Goal: Check status: Check status

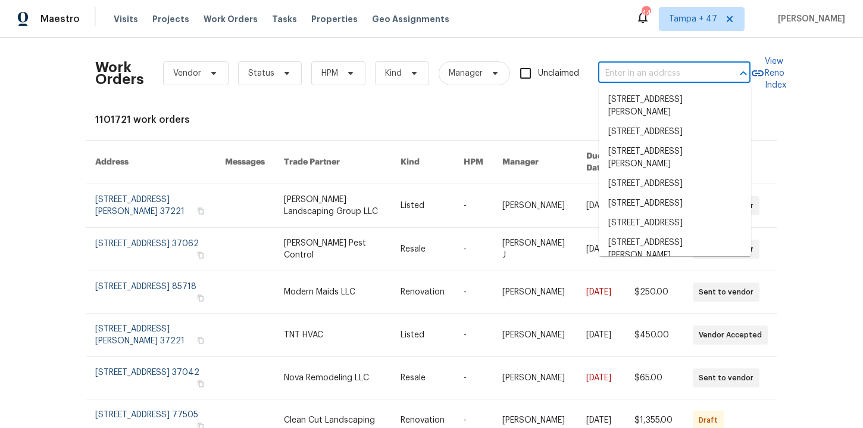
click at [644, 70] on input "text" at bounding box center [657, 73] width 119 height 18
paste input "[STREET_ADDRESS][PERSON_NAME]"
type input "[STREET_ADDRESS][PERSON_NAME]"
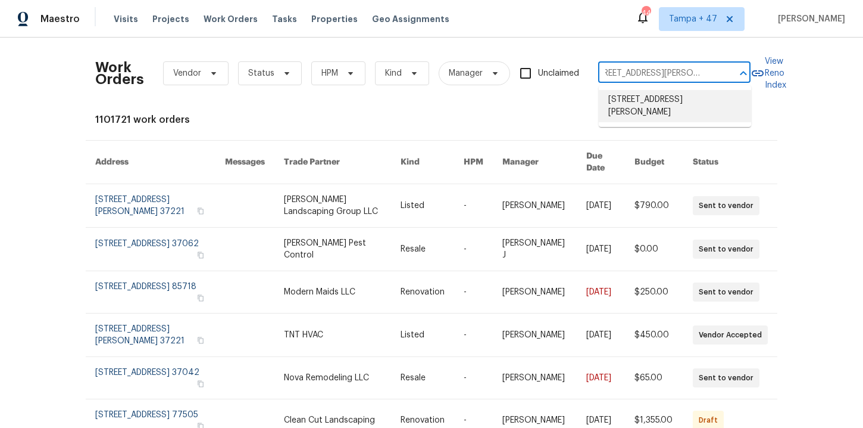
click at [643, 95] on li "[STREET_ADDRESS][PERSON_NAME]" at bounding box center [675, 106] width 152 height 32
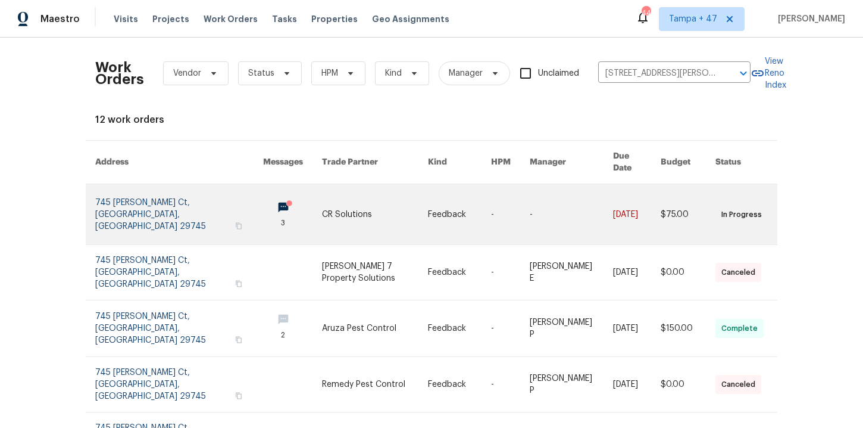
click at [177, 205] on link at bounding box center [179, 214] width 168 height 60
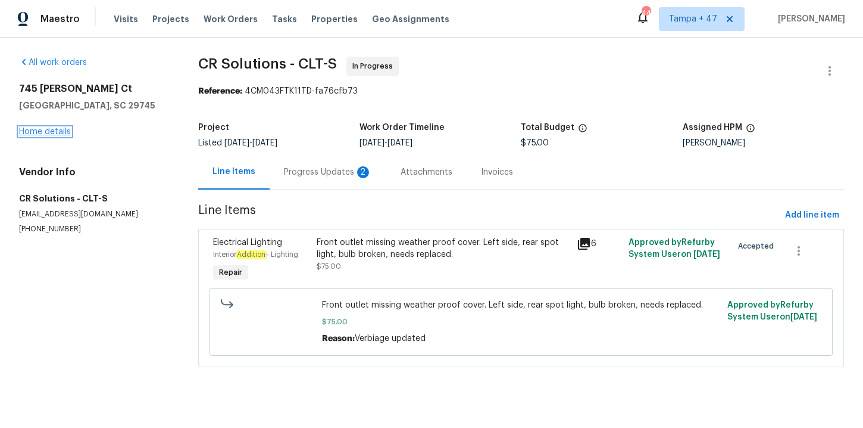
click at [60, 133] on link "Home details" at bounding box center [45, 131] width 52 height 8
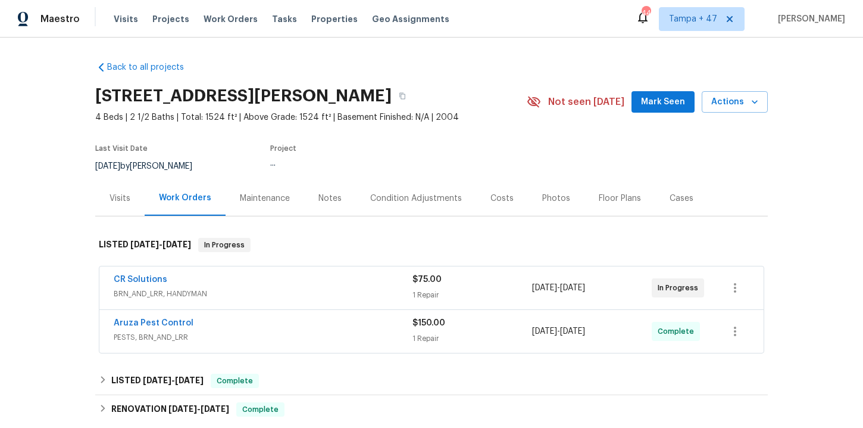
scroll to position [23, 0]
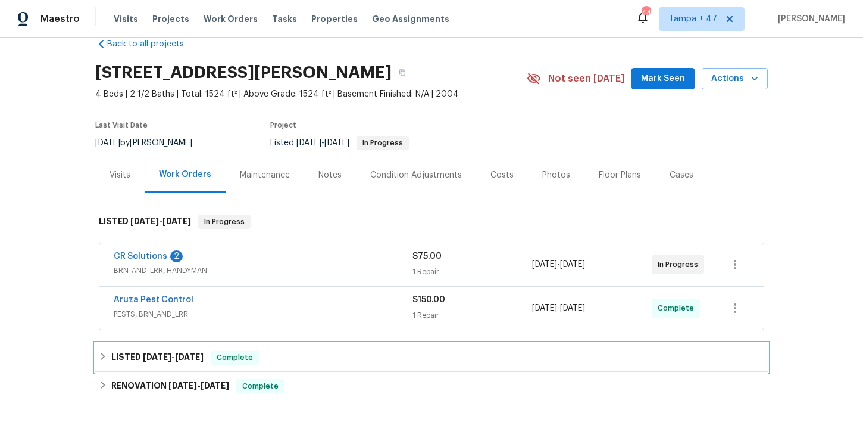
click at [350, 355] on div "LISTED 6/12/25 - 6/13/25 Complete" at bounding box center [432, 357] width 666 height 14
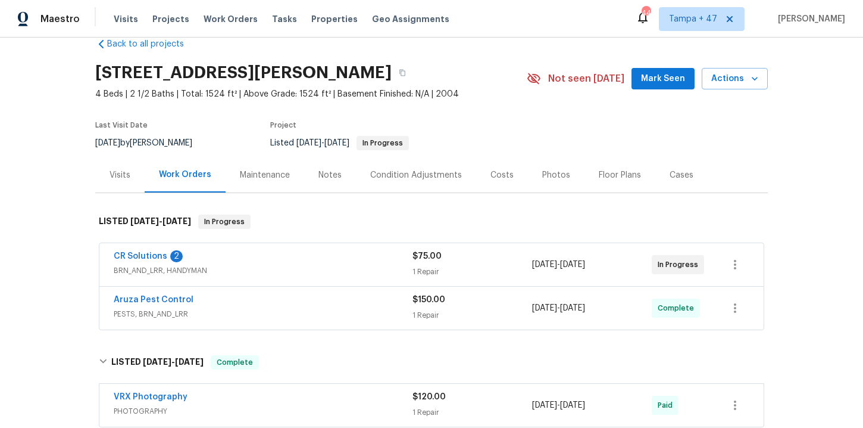
click at [307, 311] on span "PESTS, BRN_AND_LRR" at bounding box center [263, 314] width 299 height 12
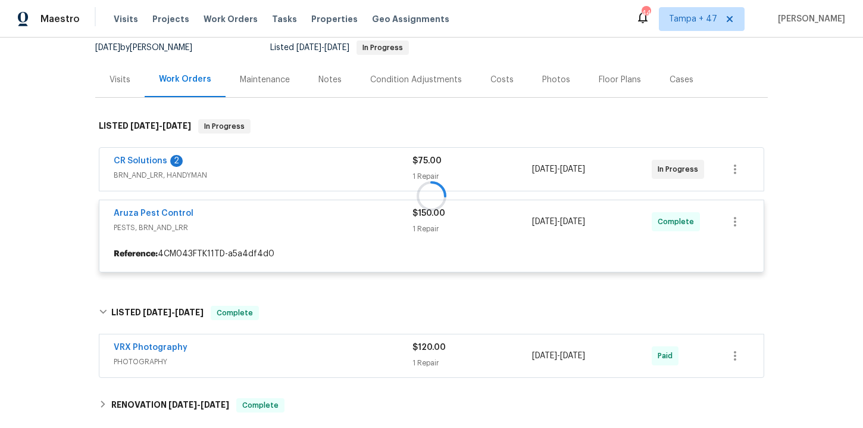
scroll to position [139, 0]
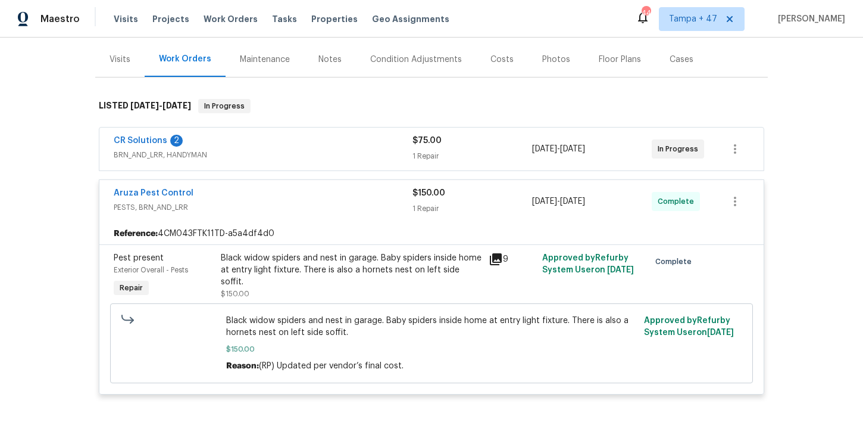
click at [353, 142] on div "CR Solutions 2" at bounding box center [263, 142] width 299 height 14
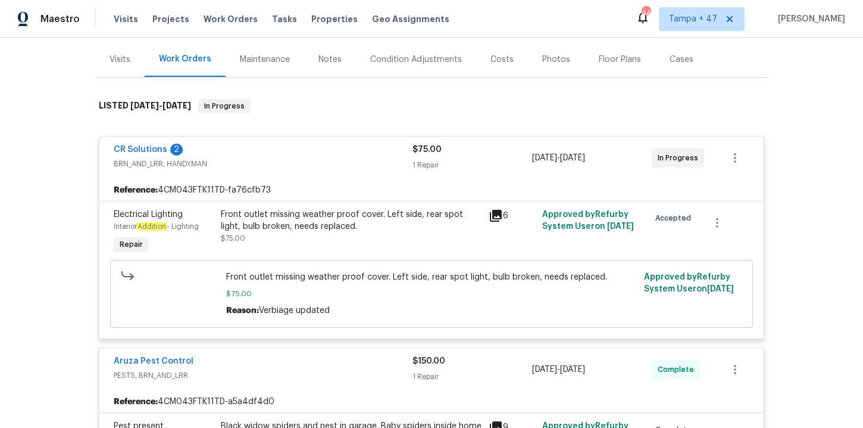
scroll to position [400, 0]
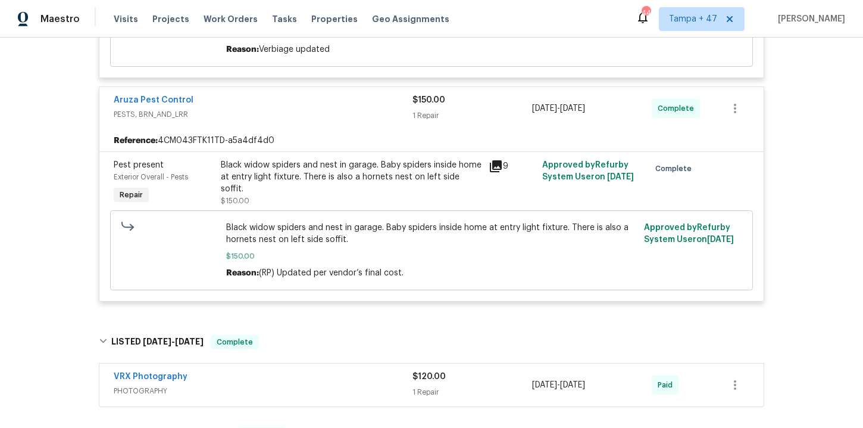
click at [351, 185] on div "Black widow spiders and nest in garage. Baby spiders inside home at entry light…" at bounding box center [351, 183] width 261 height 48
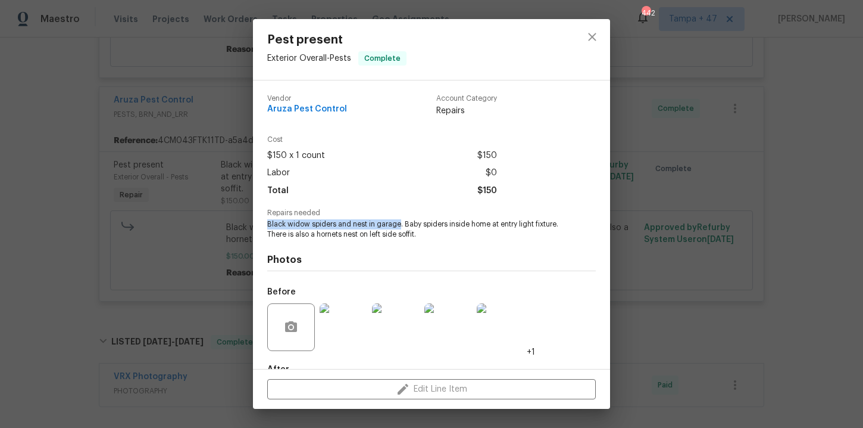
drag, startPoint x: 267, startPoint y: 221, endPoint x: 398, endPoint y: 227, distance: 131.1
click at [398, 227] on span "Black widow spiders and nest in garage. Baby spiders inside home at entry light…" at bounding box center [415, 229] width 296 height 20
copy span "Black widow spiders and nest in garage"
click at [444, 248] on div "Photos Before +1 After" at bounding box center [431, 337] width 329 height 196
drag, startPoint x: 401, startPoint y: 222, endPoint x: 555, endPoint y: 223, distance: 153.6
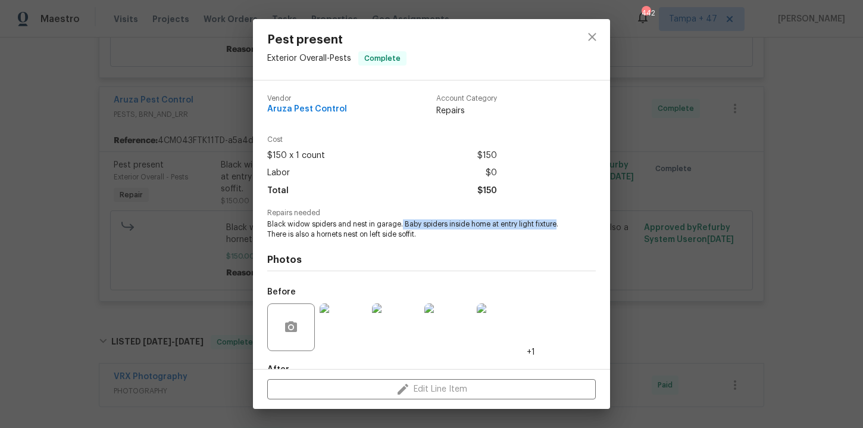
click at [555, 223] on span "Black widow spiders and nest in garage. Baby spiders inside home at entry light…" at bounding box center [415, 229] width 296 height 20
copy span "Baby spiders inside home at entry light fixture"
click at [328, 241] on div "Photos Before +1 After" at bounding box center [431, 337] width 329 height 196
drag, startPoint x: 316, startPoint y: 233, endPoint x: 416, endPoint y: 234, distance: 100.6
click at [416, 234] on span "Black widow spiders and nest in garage. Baby spiders inside home at entry light…" at bounding box center [415, 229] width 296 height 20
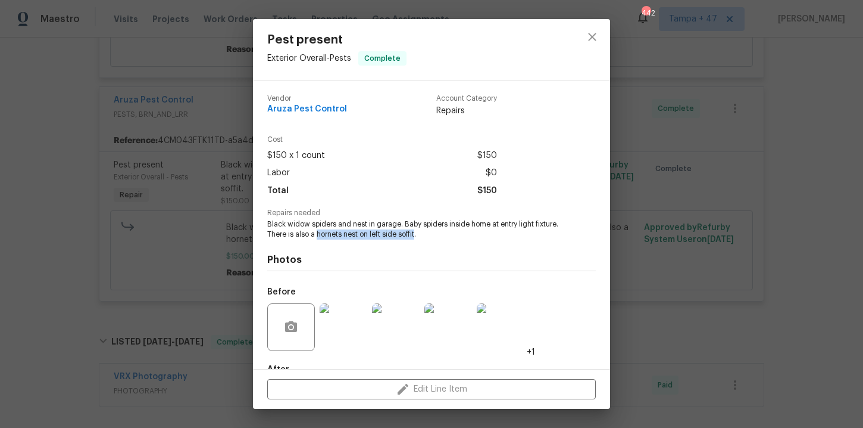
copy span "hornets nest on left side soffit"
click at [306, 108] on span "Aruza Pest Control" at bounding box center [307, 109] width 80 height 9
copy span "Aruza Pest Control"
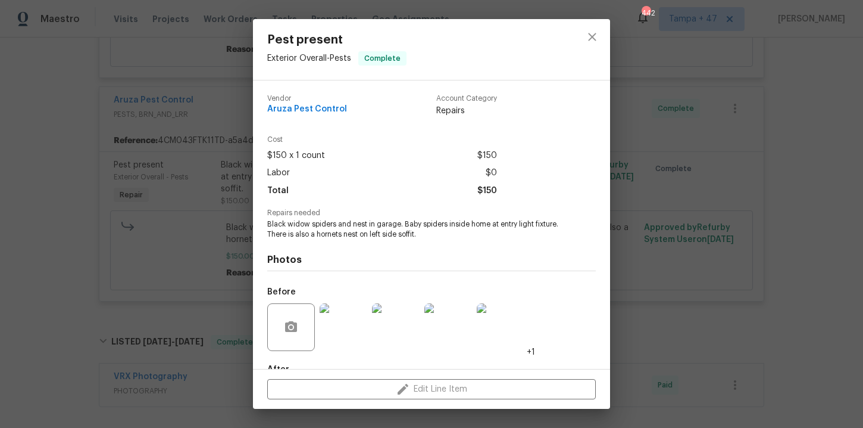
click at [95, 201] on div "Pest present Exterior Overall - Pests Complete Vendor Aruza Pest Control Accoun…" at bounding box center [431, 214] width 863 height 428
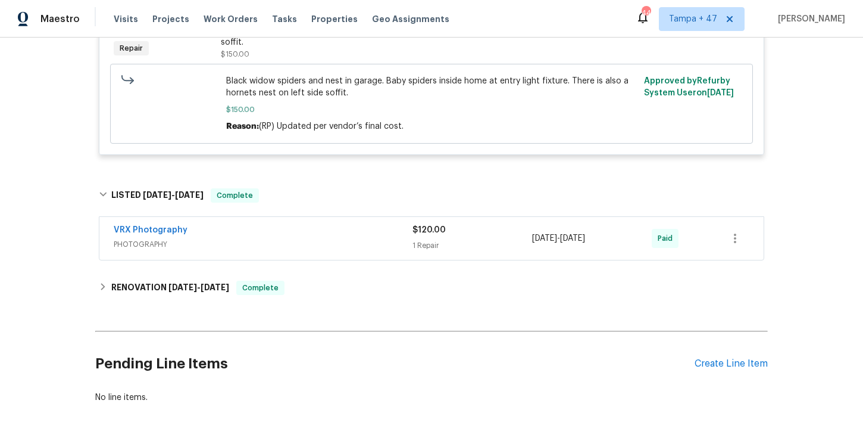
scroll to position [317, 0]
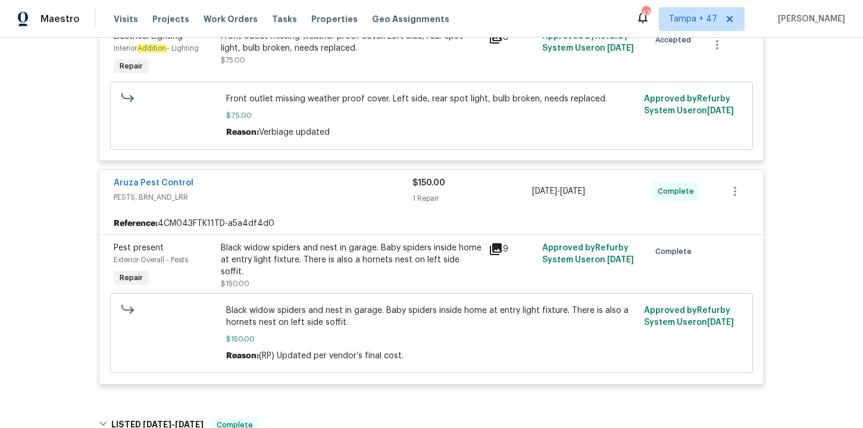
click at [217, 12] on div "Visits Projects Work Orders Tasks Properties Geo Assignments" at bounding box center [289, 19] width 350 height 24
click at [220, 17] on span "Work Orders" at bounding box center [231, 19] width 54 height 12
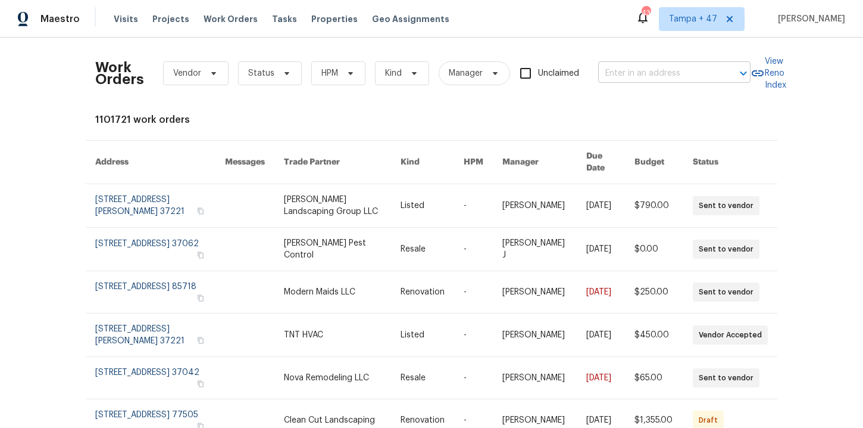
click at [638, 73] on input "text" at bounding box center [657, 73] width 119 height 18
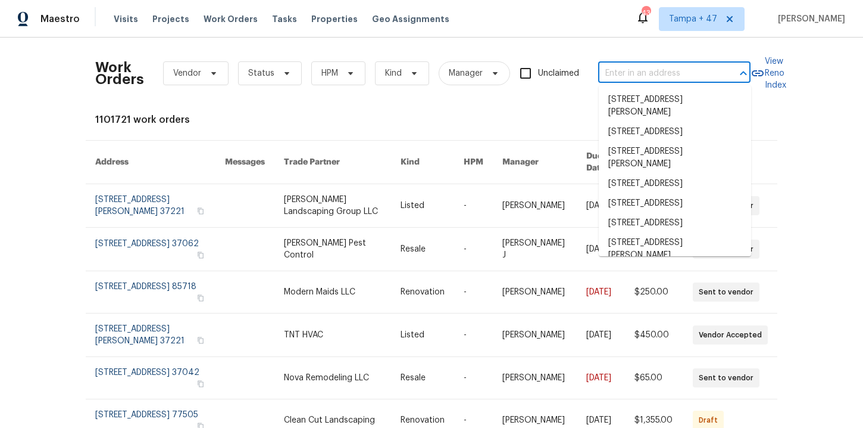
paste input "1521 Ames Ave St. Paul, MN 55106"
type input "1521 Ames Ave St. Paul, MN 55106"
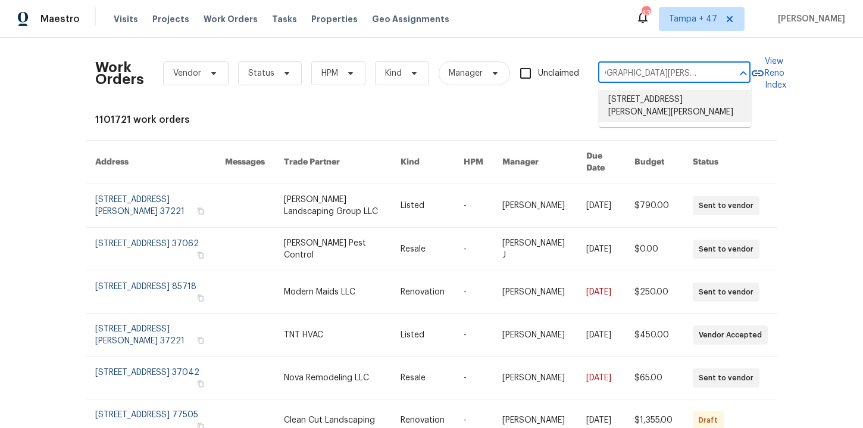
click at [643, 101] on li "1521 Ames Ave, St. Paul, MN 55106" at bounding box center [675, 106] width 152 height 32
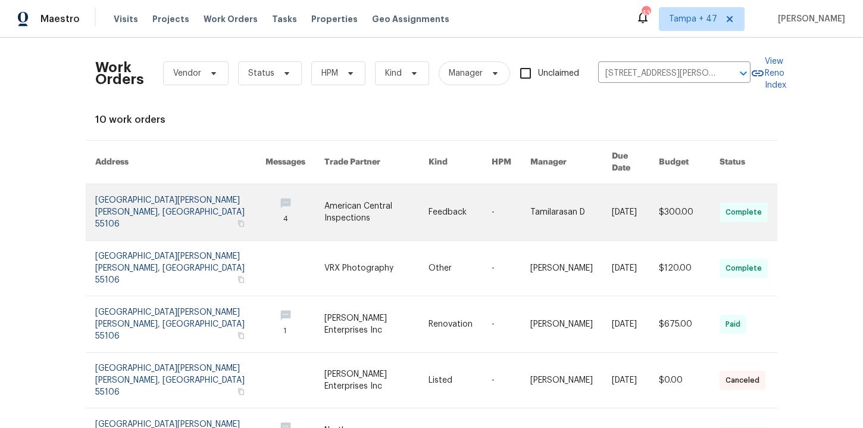
click at [145, 202] on link at bounding box center [180, 212] width 170 height 56
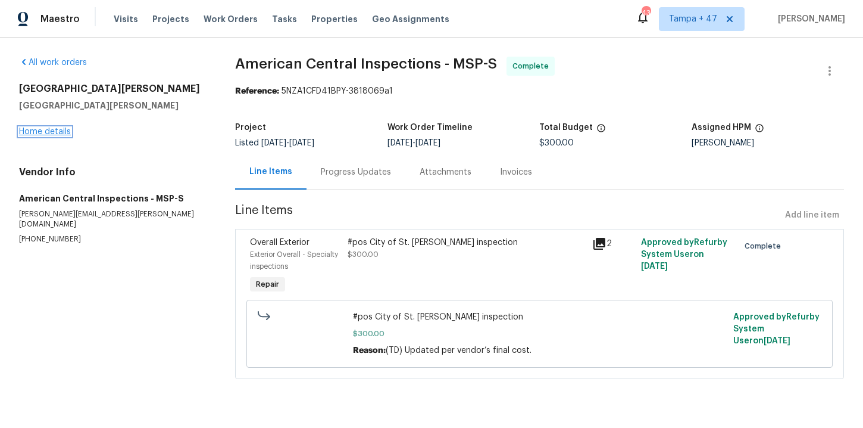
click at [66, 135] on link "Home details" at bounding box center [45, 131] width 52 height 8
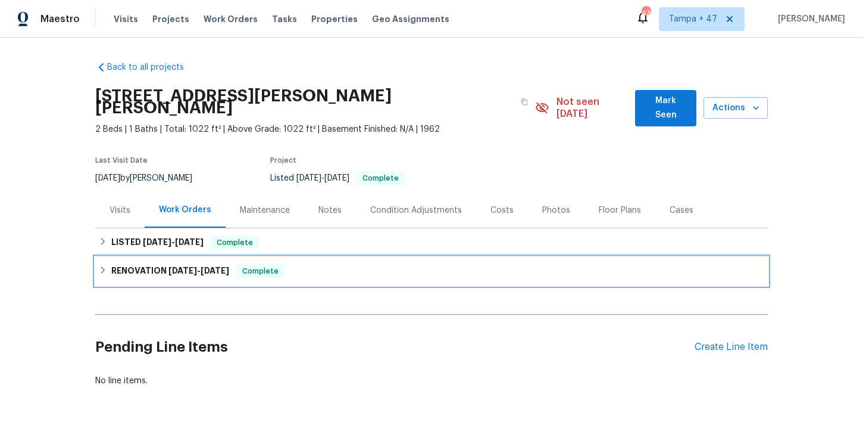
click at [354, 264] on div "RENOVATION 7/9/25 - 7/28/25 Complete" at bounding box center [432, 271] width 666 height 14
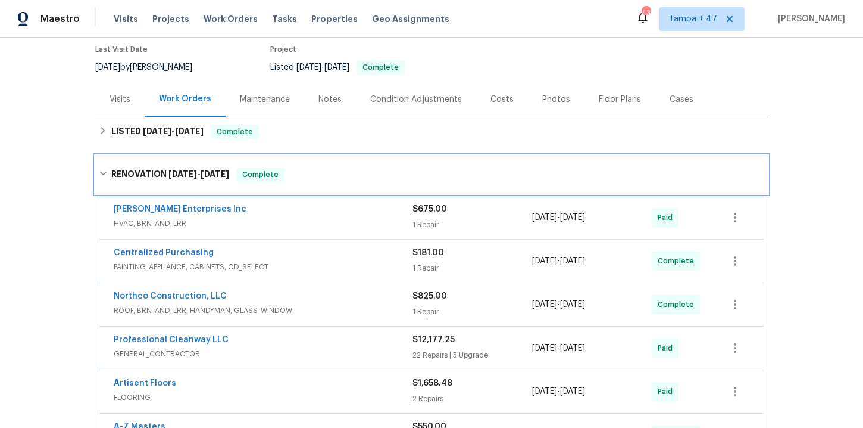
scroll to position [113, 0]
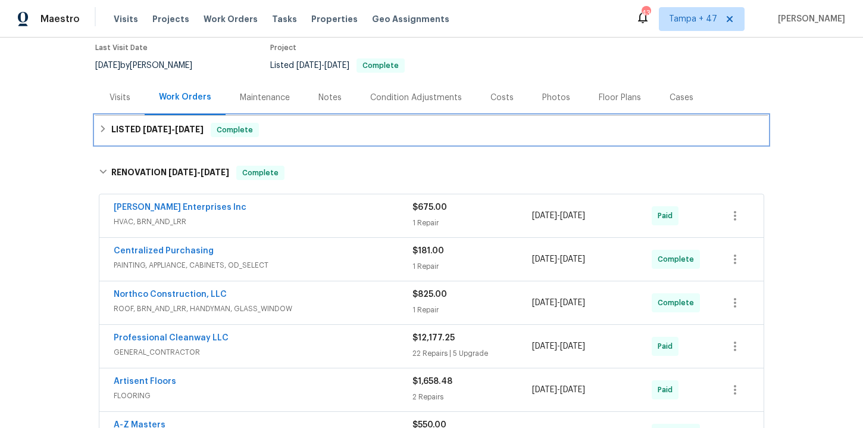
click at [311, 123] on div "LISTED 7/17/25 - 8/15/25 Complete" at bounding box center [432, 130] width 666 height 14
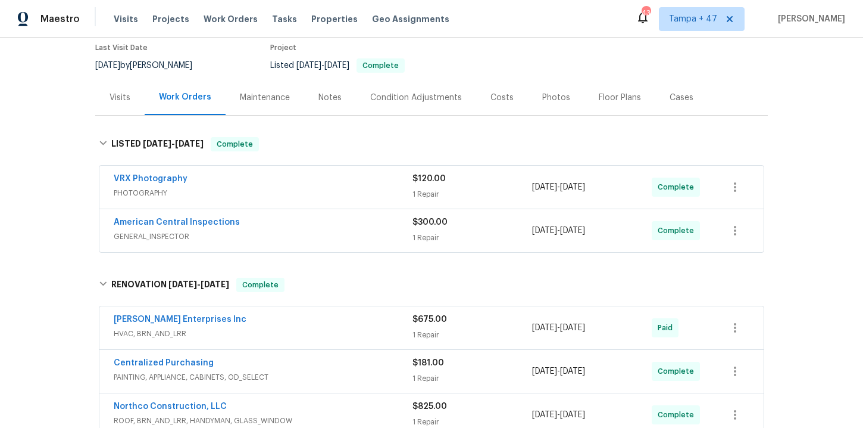
click at [326, 216] on div "American Central Inspections" at bounding box center [263, 223] width 299 height 14
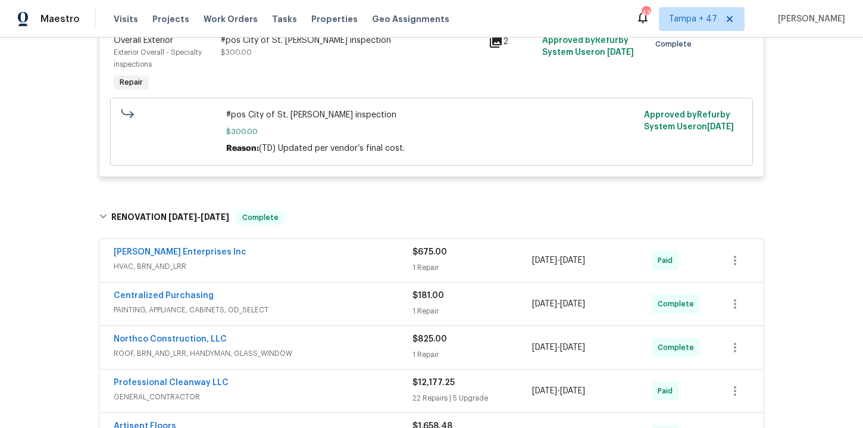
scroll to position [522, 0]
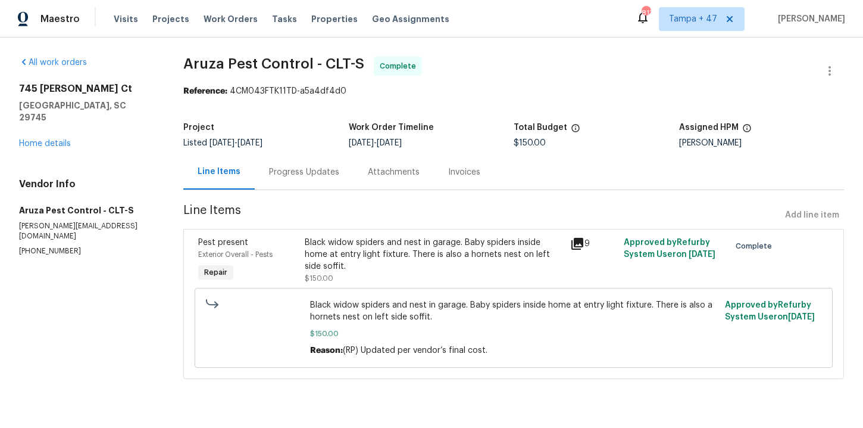
click at [304, 172] on div "Progress Updates" at bounding box center [304, 172] width 70 height 12
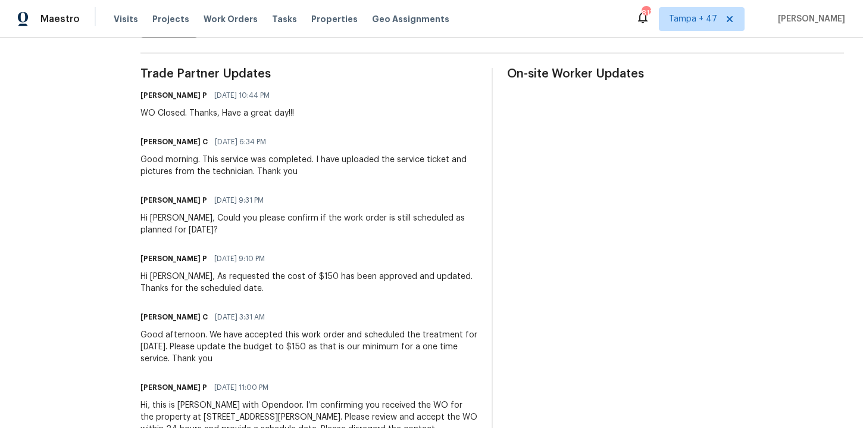
scroll to position [401, 0]
